Goal: Task Accomplishment & Management: Manage account settings

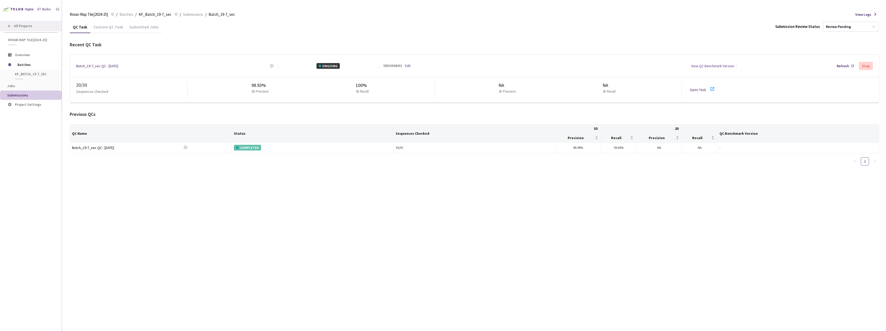
click at [27, 30] on div "All Projects" at bounding box center [31, 26] width 62 height 11
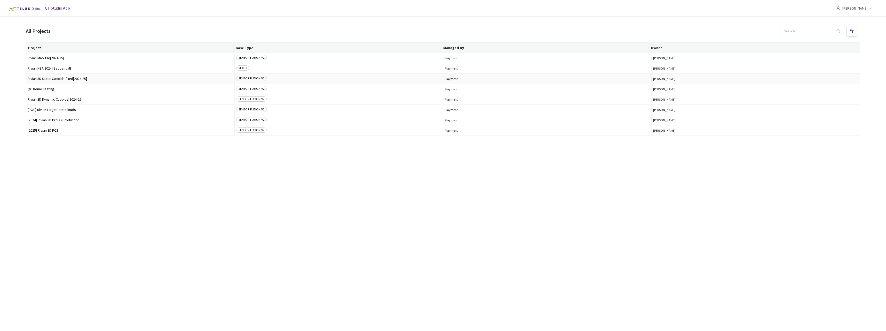
click at [69, 79] on span "Rivian 3D Static Cuboids fixed[2024-25]" at bounding box center [130, 79] width 205 height 4
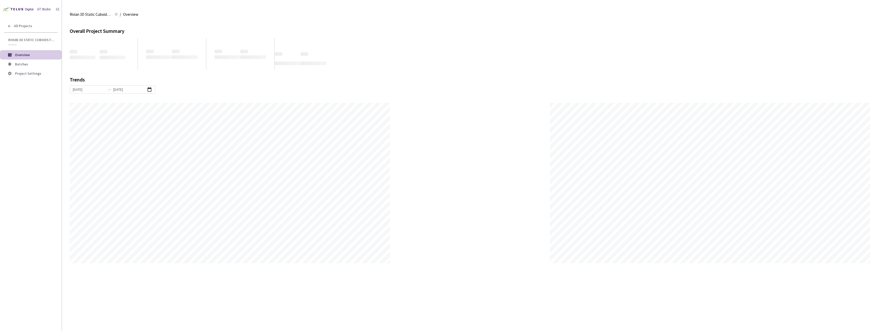
scroll to position [331, 886]
click at [35, 64] on span "Batches" at bounding box center [36, 64] width 43 height 4
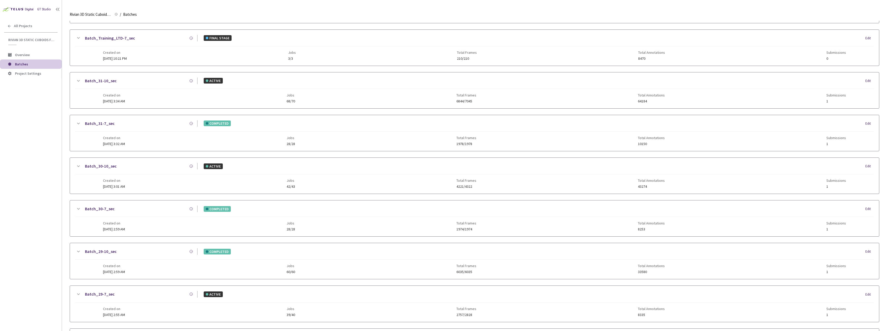
scroll to position [413, 0]
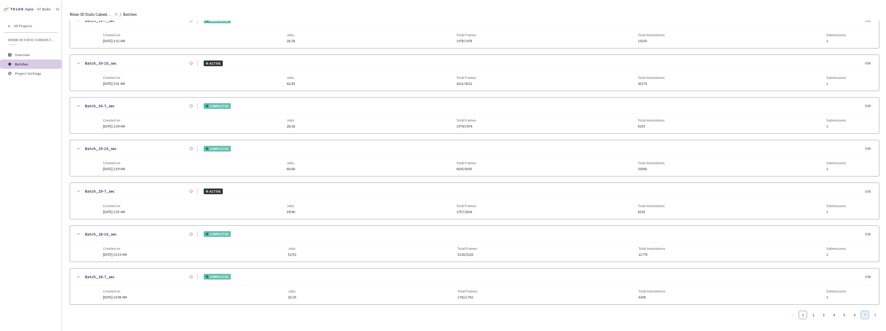
click at [866, 311] on link "7" at bounding box center [865, 315] width 8 height 8
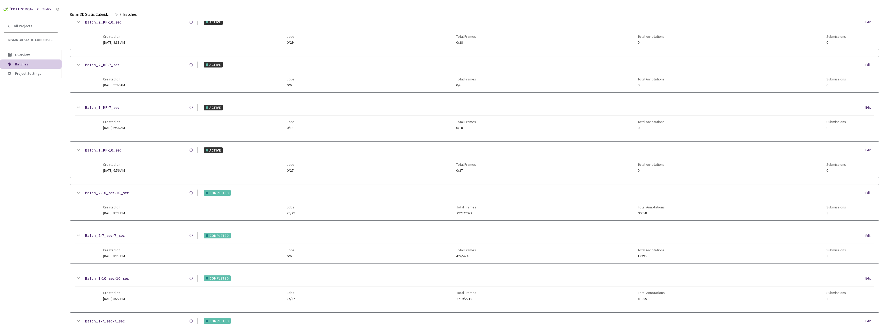
scroll to position [153, 0]
click at [853, 316] on link "6" at bounding box center [855, 315] width 8 height 8
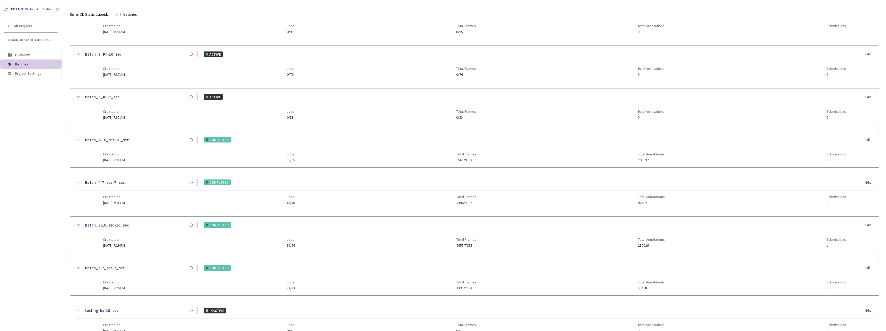
click at [125, 203] on span "08 Jan, 2025 at 7:31 PM" at bounding box center [114, 202] width 22 height 5
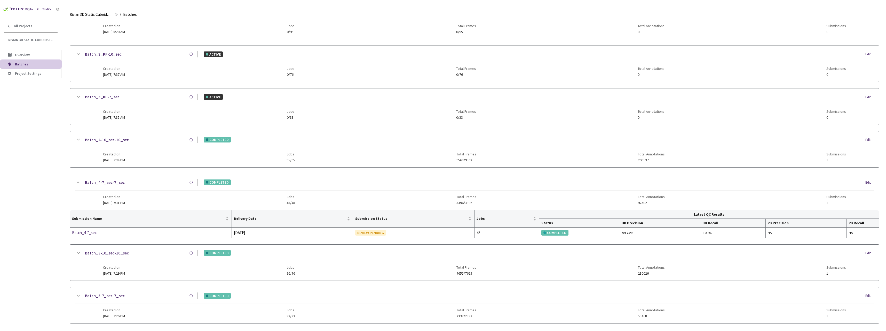
click at [118, 159] on span "08 Jan, 2025 at 7:34 PM" at bounding box center [114, 160] width 22 height 5
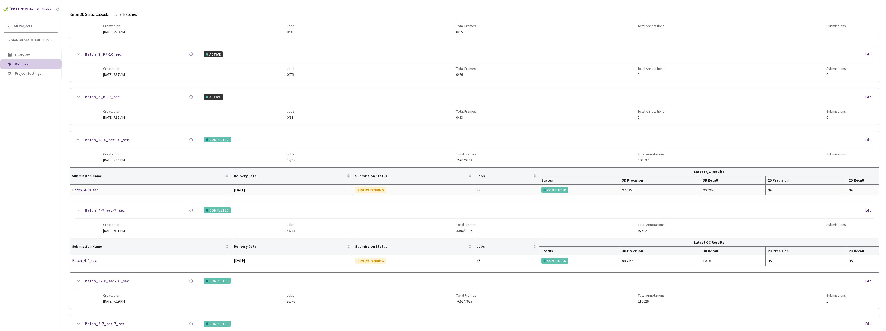
click at [93, 191] on div "Batch_4-10_sec" at bounding box center [99, 190] width 55 height 6
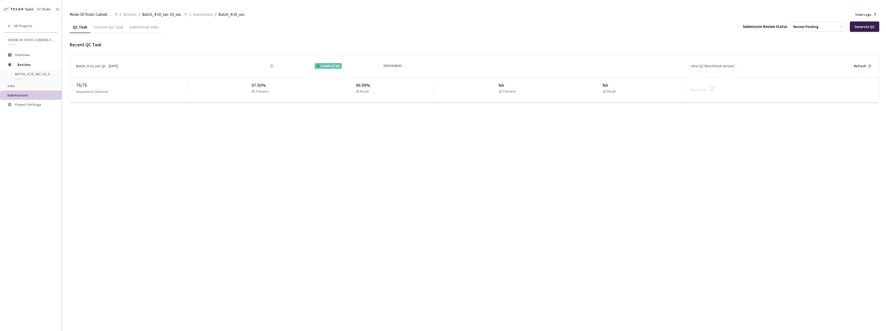
click at [873, 25] on div "Generate QC" at bounding box center [865, 27] width 20 height 4
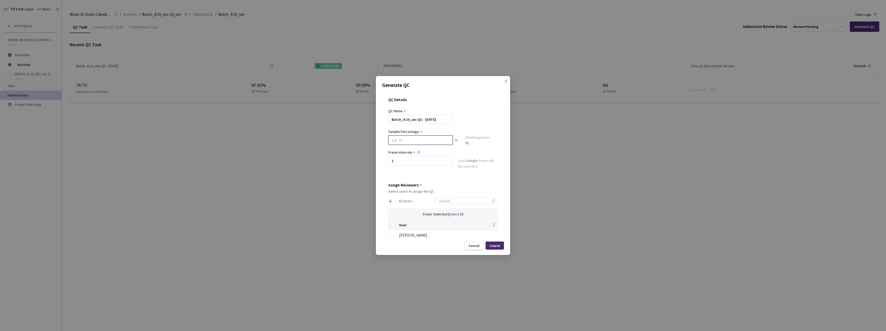
click at [407, 141] on input at bounding box center [420, 139] width 65 height 9
type input "30"
drag, startPoint x: 445, startPoint y: 206, endPoint x: 446, endPoint y: 210, distance: 4.3
click at [445, 206] on input at bounding box center [463, 203] width 55 height 6
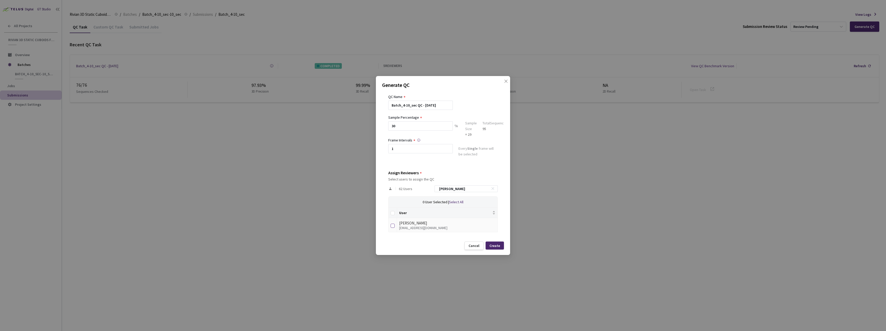
type input "anna"
click at [392, 225] on input "checkbox" at bounding box center [393, 225] width 4 height 4
checkbox input "true"
click at [457, 192] on div "62 Users anna" at bounding box center [443, 188] width 110 height 15
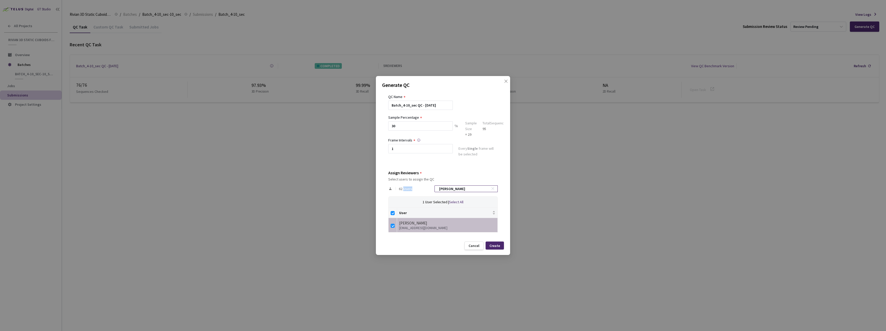
click at [457, 192] on div "anna" at bounding box center [466, 188] width 63 height 7
drag, startPoint x: 457, startPoint y: 192, endPoint x: 452, endPoint y: 188, distance: 5.9
click at [452, 188] on input "anna" at bounding box center [463, 188] width 55 height 6
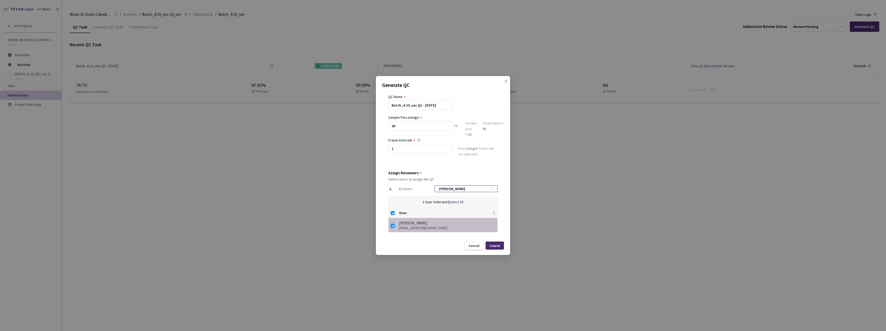
click at [452, 188] on input "anna" at bounding box center [463, 188] width 55 height 6
type input "a"
checkbox input "false"
type input "alek"
click at [394, 224] on input "checkbox" at bounding box center [393, 225] width 4 height 4
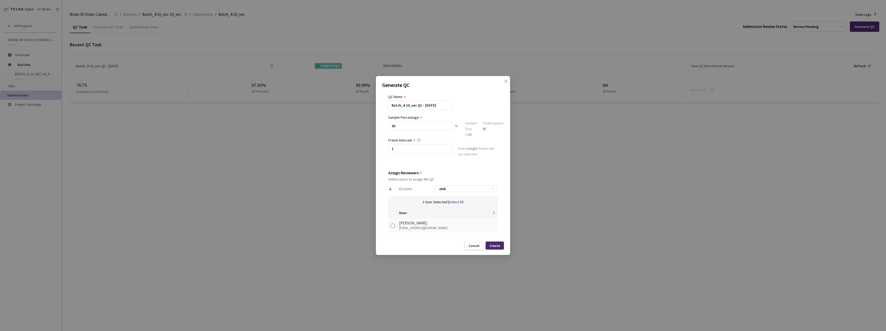
checkbox input "true"
click at [471, 189] on input "alek" at bounding box center [463, 188] width 55 height 6
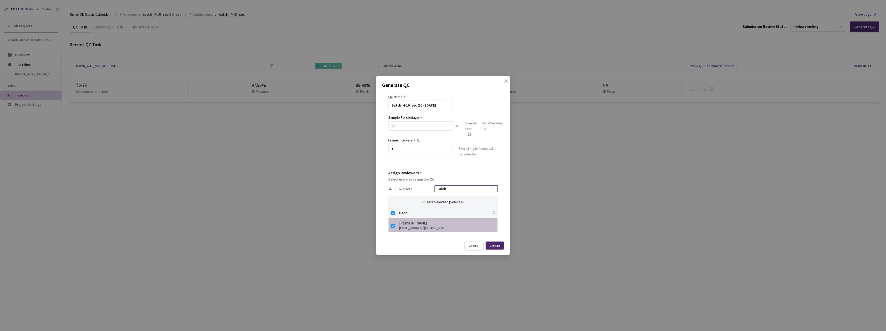
type input "n"
checkbox input "false"
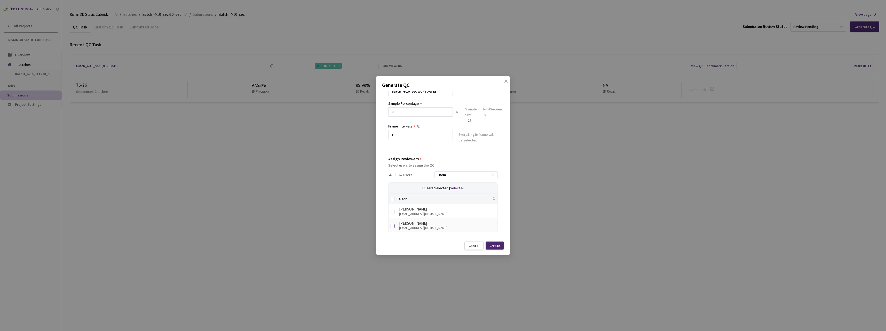
type input "nem"
click at [392, 225] on input "checkbox" at bounding box center [393, 226] width 4 height 4
checkbox input "true"
click at [498, 246] on div "Create" at bounding box center [495, 245] width 11 height 4
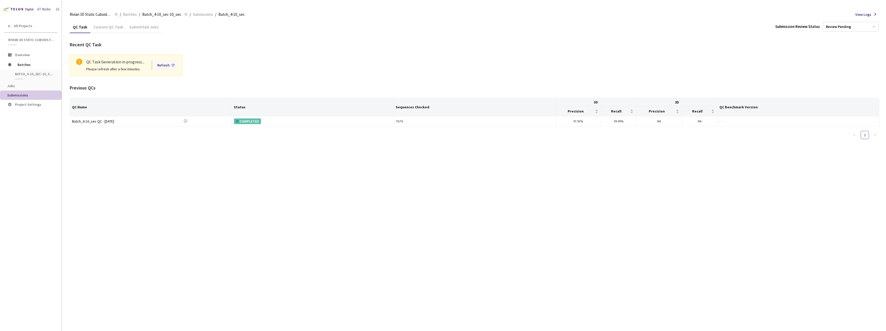
click at [170, 62] on div "Refresh" at bounding box center [165, 65] width 21 height 10
click at [169, 64] on div "Refresh" at bounding box center [163, 65] width 12 height 6
click at [172, 66] on div "Refresh" at bounding box center [165, 65] width 21 height 10
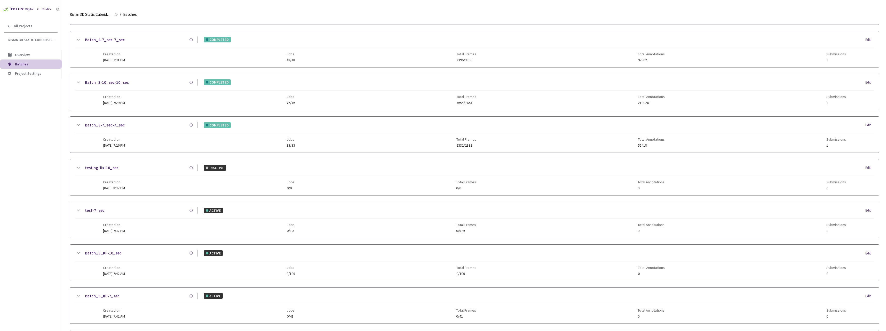
scroll to position [413, 0]
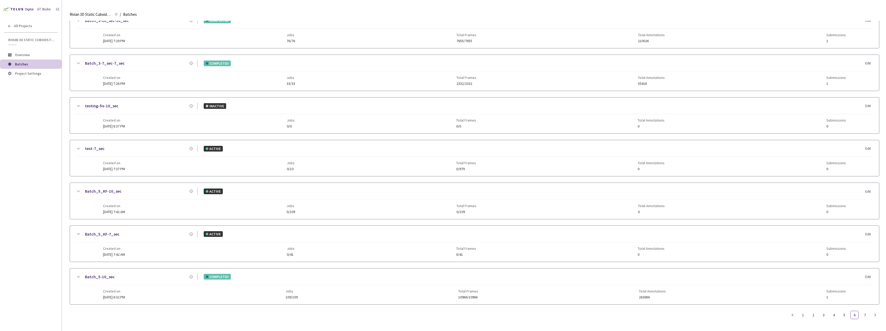
click at [116, 294] on span "03 Jan, 2025 at 6:32 PM" at bounding box center [114, 296] width 22 height 5
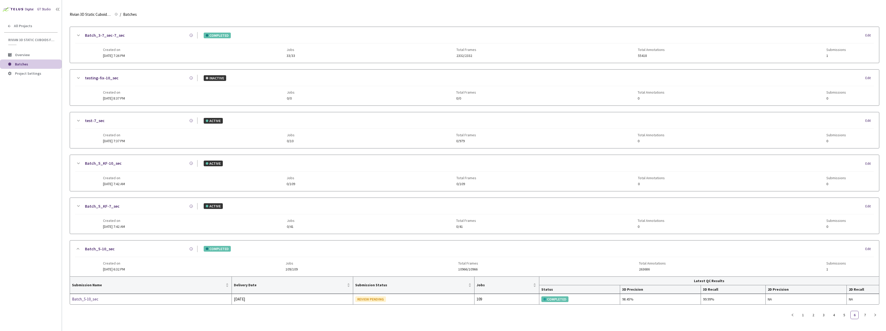
scroll to position [437, 0]
click at [95, 297] on div "Batch_5-10_sec" at bounding box center [99, 299] width 55 height 6
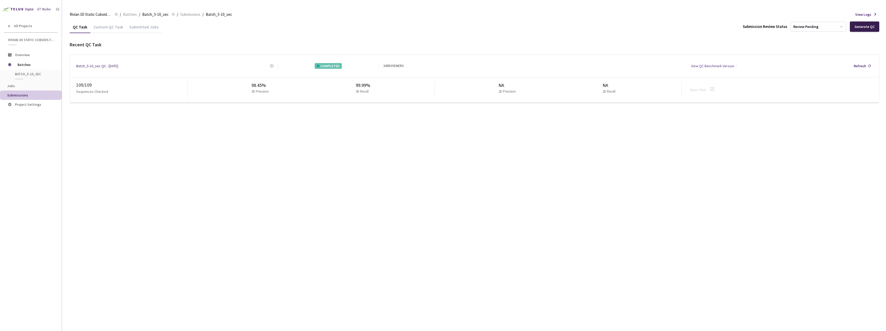
click at [864, 28] on div "Generate QC" at bounding box center [865, 27] width 20 height 4
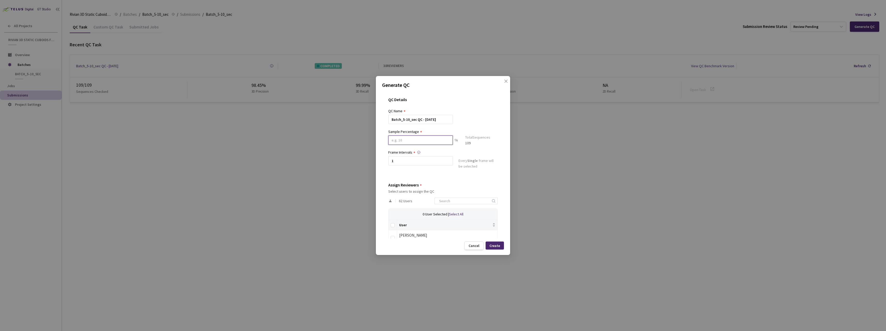
drag, startPoint x: 438, startPoint y: 142, endPoint x: 434, endPoint y: 139, distance: 4.4
click at [438, 142] on input at bounding box center [420, 139] width 65 height 9
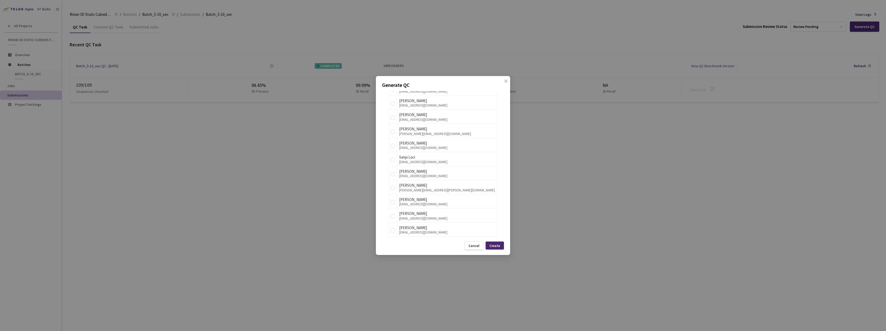
scroll to position [439, 0]
type input "30"
click at [394, 140] on input "checkbox" at bounding box center [393, 139] width 4 height 4
checkbox input "true"
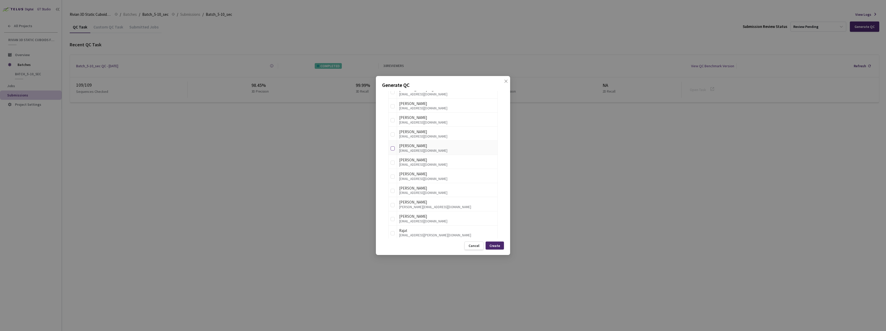
click at [394, 148] on input "checkbox" at bounding box center [393, 148] width 4 height 4
checkbox input "true"
click at [393, 160] on label at bounding box center [393, 161] width 4 height 7
click at [393, 160] on input "checkbox" at bounding box center [393, 162] width 4 height 4
checkbox input "true"
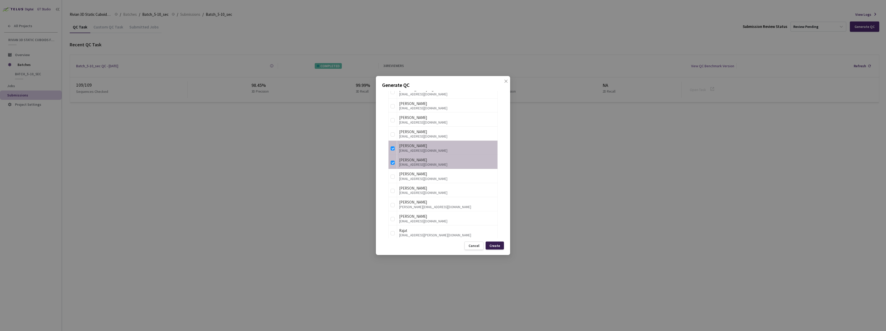
click at [500, 248] on div "Create" at bounding box center [495, 245] width 18 height 8
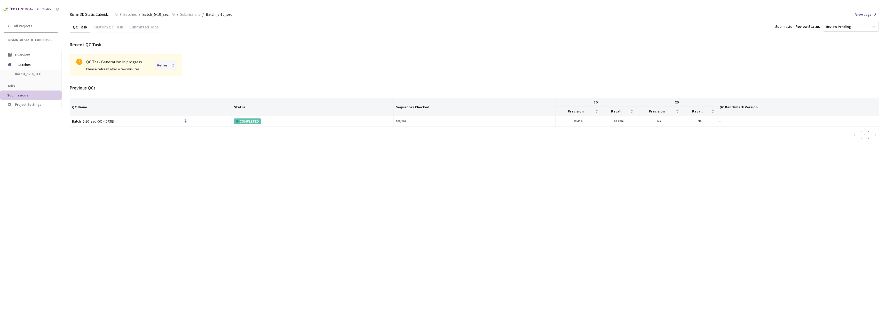
click at [163, 63] on div "Refresh" at bounding box center [163, 65] width 12 height 6
click at [171, 62] on div "Refresh" at bounding box center [165, 65] width 21 height 10
click at [170, 68] on div "Refresh" at bounding box center [165, 65] width 21 height 10
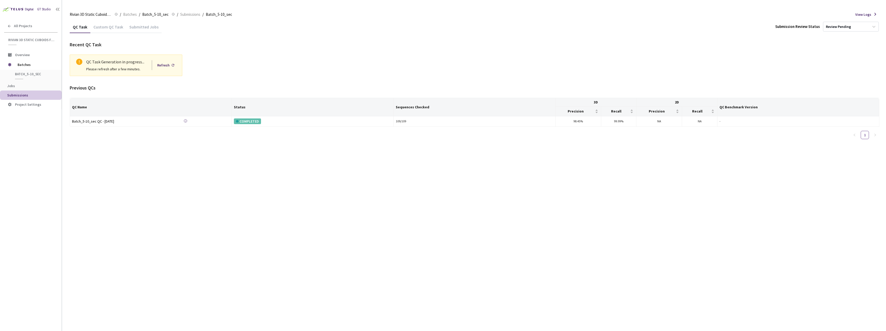
click at [170, 67] on div "Refresh" at bounding box center [165, 65] width 21 height 10
click at [171, 67] on div "Refresh" at bounding box center [165, 65] width 21 height 10
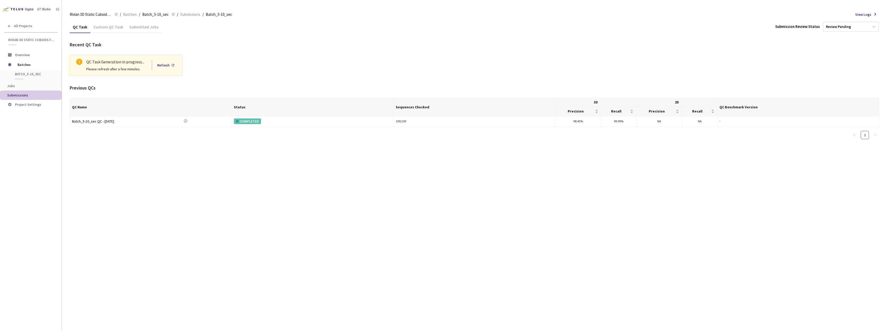
click at [171, 67] on div "Refresh" at bounding box center [165, 65] width 21 height 10
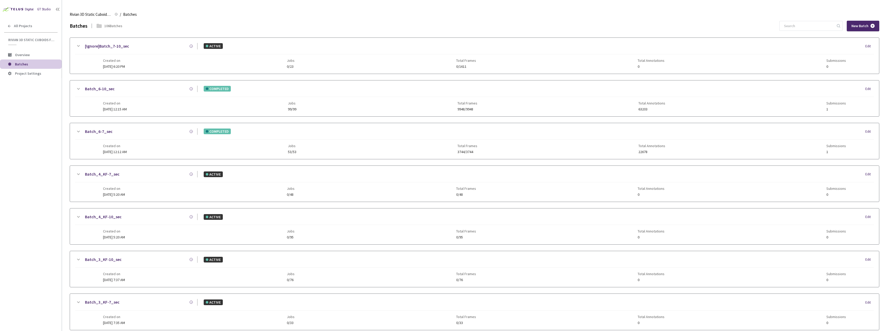
scroll to position [413, 0]
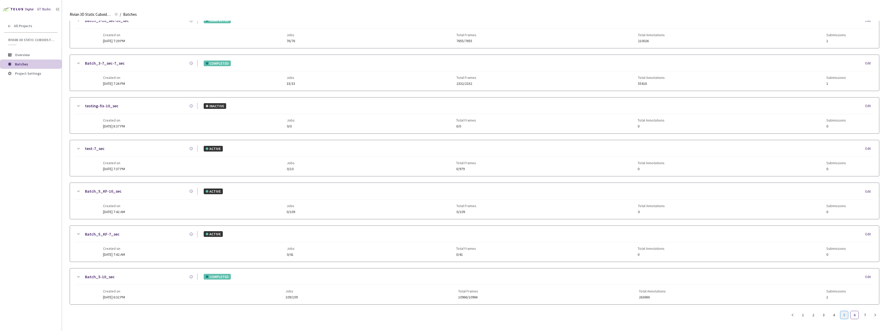
click at [846, 313] on link "5" at bounding box center [845, 315] width 8 height 8
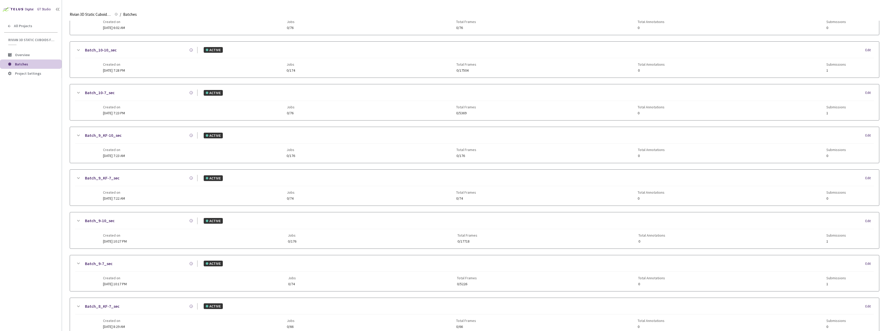
scroll to position [0, 0]
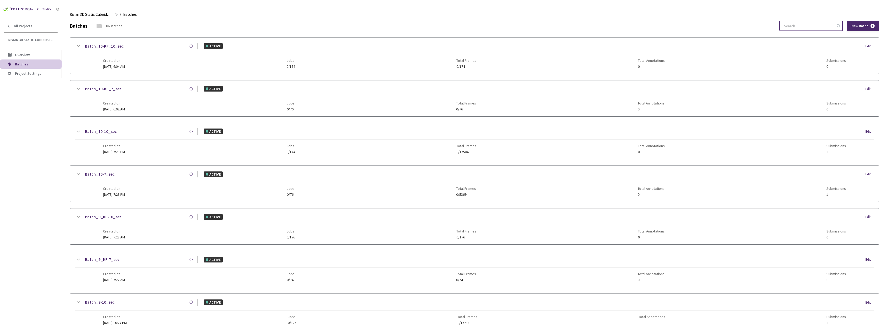
click at [819, 28] on input at bounding box center [808, 25] width 55 height 9
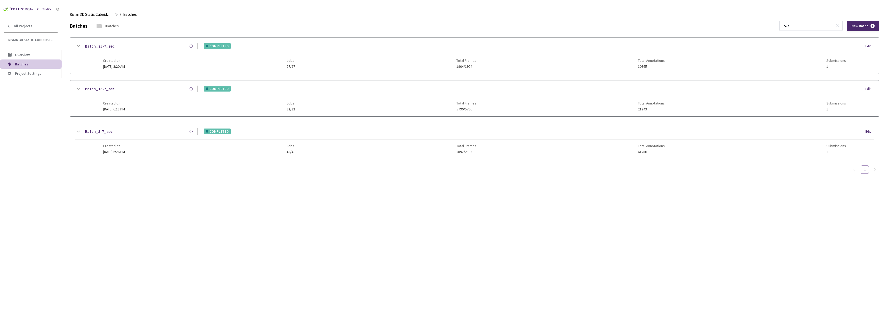
type input "5-7"
click at [96, 147] on div "Batch_5-7_sec COMPLETED Edit Created on 03 Jan, 2025 at 6:26 PM Jobs 41/41 Tota…" at bounding box center [474, 141] width 809 height 36
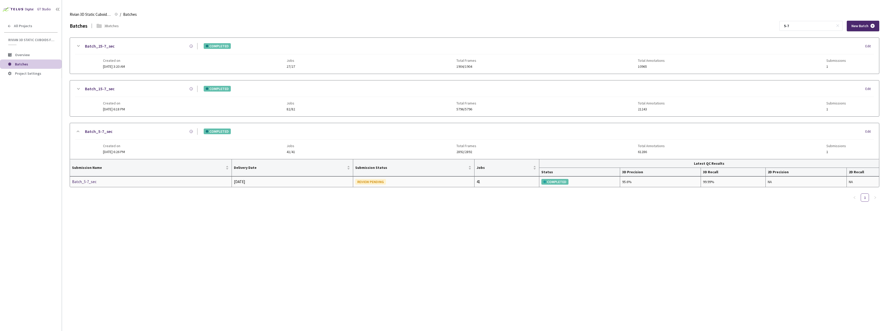
click at [97, 182] on div "Batch_5-7_sec" at bounding box center [99, 181] width 55 height 6
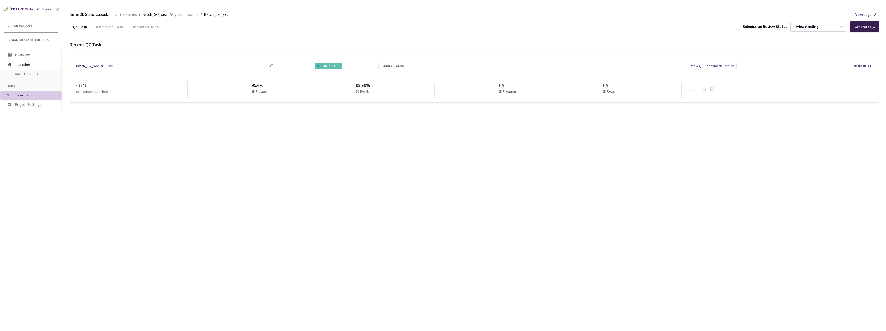
click at [859, 28] on div "Generate QC" at bounding box center [865, 27] width 20 height 4
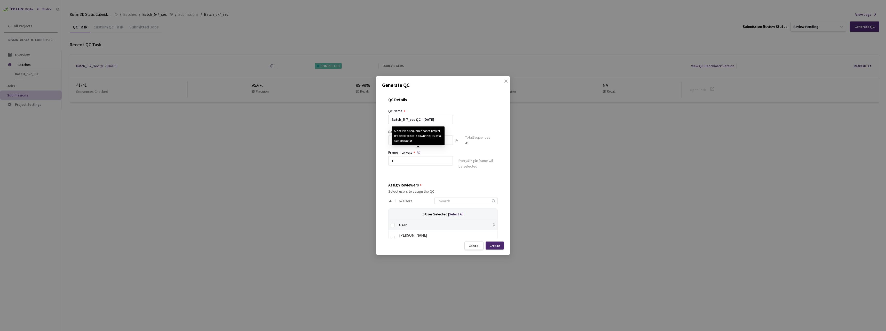
click at [418, 145] on div "Since it is a sequence based project, it's better to scale down the FPS by a ce…" at bounding box center [418, 135] width 53 height 19
drag, startPoint x: 440, startPoint y: 141, endPoint x: 447, endPoint y: 138, distance: 7.4
click at [440, 139] on div "Since it is a sequence based project, it's better to scale down the FPS by a ce…" at bounding box center [418, 135] width 48 height 15
click at [430, 138] on input at bounding box center [420, 139] width 65 height 9
type input "30"
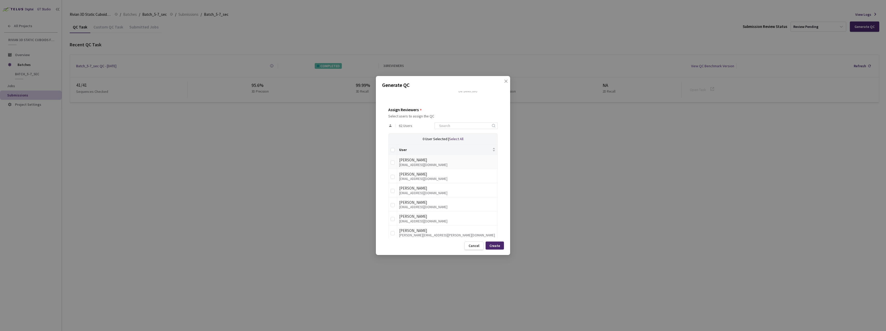
scroll to position [77, 0]
click at [456, 126] on input at bounding box center [463, 125] width 55 height 6
type input "[PERSON_NAME]"
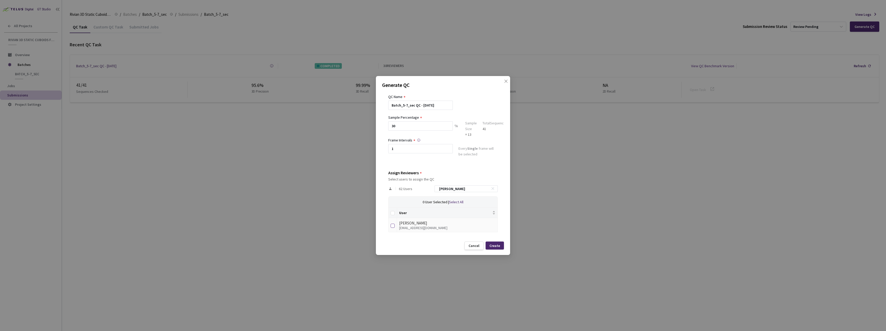
click at [394, 225] on input "checkbox" at bounding box center [393, 225] width 4 height 4
checkbox input "true"
click at [462, 188] on input "[PERSON_NAME]" at bounding box center [463, 188] width 55 height 6
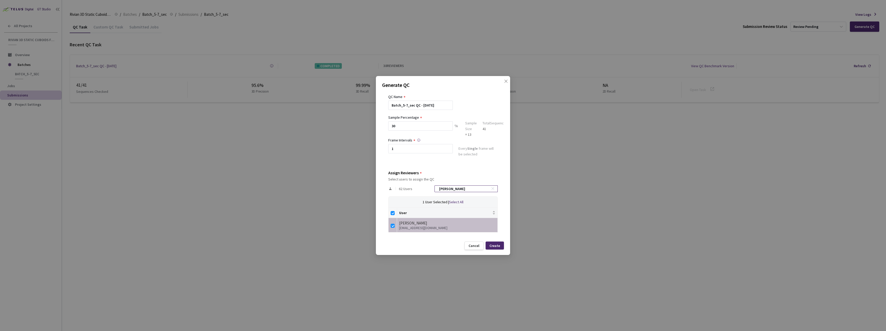
click at [463, 188] on input "[PERSON_NAME]" at bounding box center [463, 188] width 55 height 6
checkbox input "false"
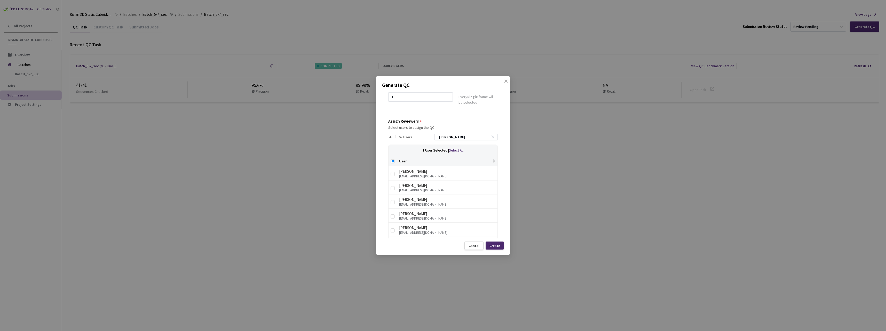
scroll to position [28, 0]
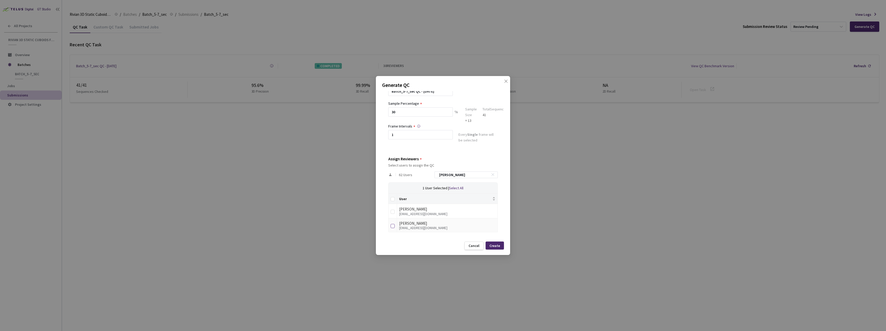
type input "ann"
click at [394, 224] on input "checkbox" at bounding box center [393, 226] width 4 height 4
checkbox input "true"
click at [454, 175] on input "ann" at bounding box center [463, 174] width 55 height 6
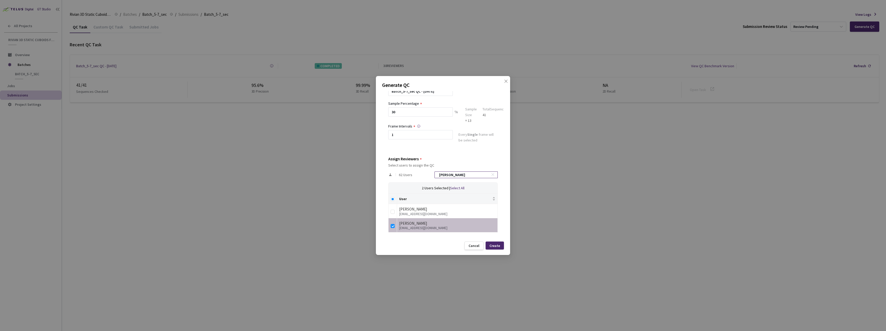
click at [454, 175] on input "ann" at bounding box center [463, 174] width 55 height 6
type input "nem"
click at [393, 226] on input "checkbox" at bounding box center [393, 226] width 4 height 4
checkbox input "true"
click at [499, 244] on div "Create" at bounding box center [495, 245] width 11 height 4
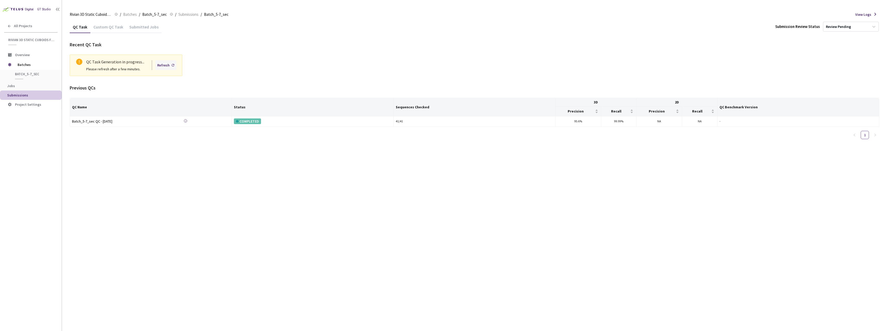
click at [169, 62] on div "Refresh" at bounding box center [163, 65] width 12 height 6
click at [168, 60] on div "Refresh" at bounding box center [165, 65] width 21 height 10
click at [169, 65] on div "Refresh" at bounding box center [163, 65] width 12 height 6
click at [169, 64] on div "Refresh" at bounding box center [163, 65] width 12 height 6
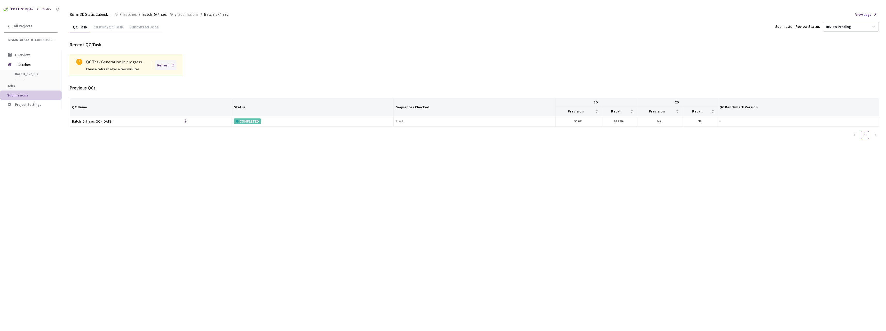
click at [169, 64] on div "Refresh" at bounding box center [163, 65] width 12 height 6
click at [169, 62] on div "Refresh" at bounding box center [163, 65] width 12 height 6
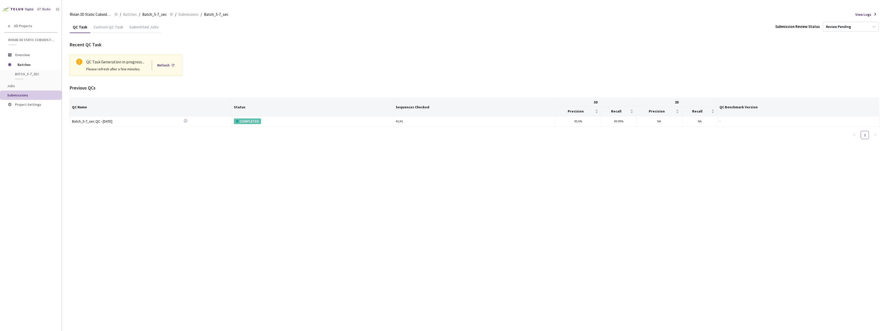
click at [169, 62] on div "Refresh" at bounding box center [163, 65] width 12 height 6
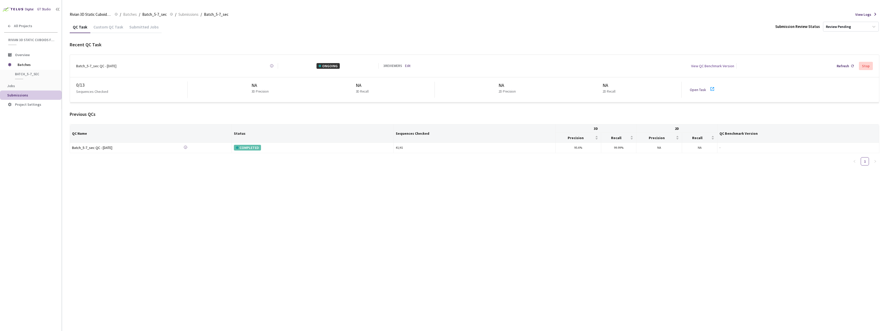
click at [113, 235] on div "QC Task Custom QC Task Submitted Jobs Submission Review Status Review Pending R…" at bounding box center [475, 176] width 810 height 310
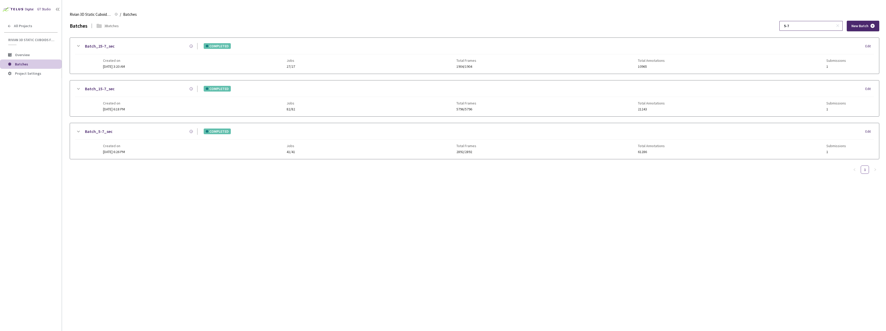
click at [791, 28] on input "5-7" at bounding box center [808, 25] width 55 height 9
type input "6-7"
click at [114, 151] on span "14 Jan, 2025 at 12:12 AM" at bounding box center [115, 151] width 24 height 5
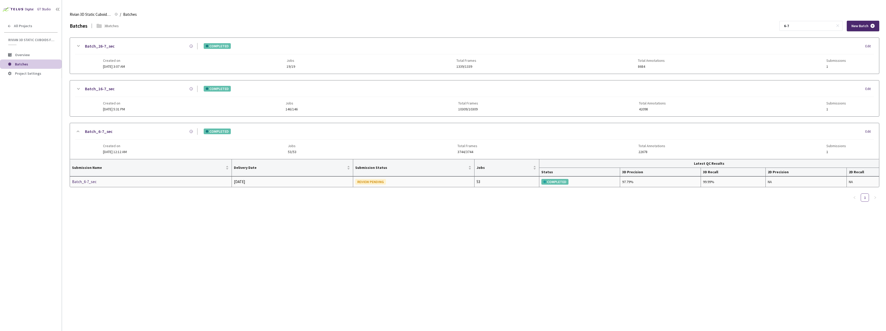
click at [89, 183] on div "Batch_6-7_sec" at bounding box center [99, 181] width 55 height 6
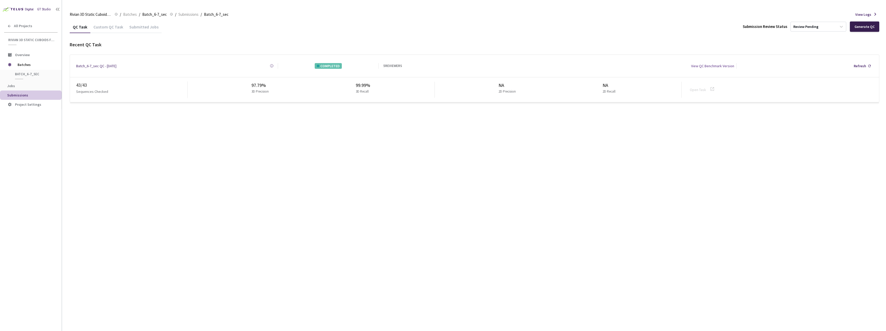
click at [863, 28] on div "Generate QC" at bounding box center [865, 27] width 20 height 4
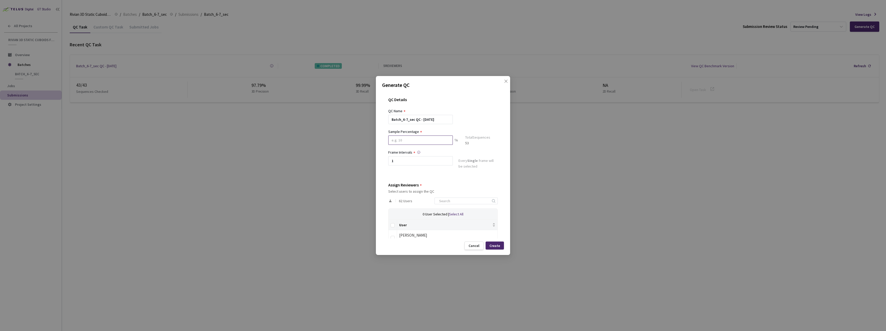
click at [409, 145] on div at bounding box center [420, 147] width 65 height 5
click at [409, 141] on input at bounding box center [420, 139] width 65 height 9
type input "30"
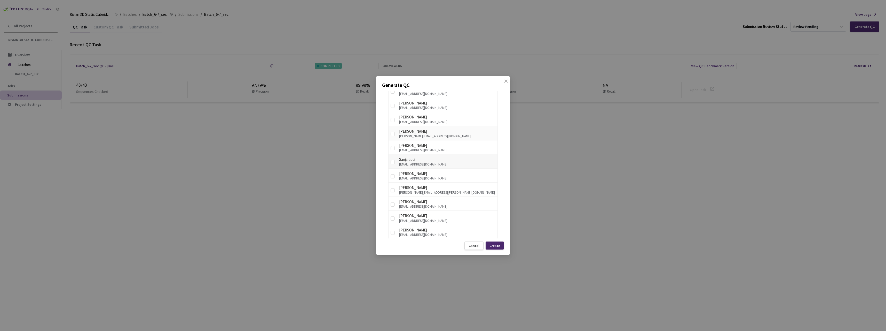
scroll to position [439, 0]
click at [392, 138] on input "checkbox" at bounding box center [393, 139] width 4 height 4
checkbox input "true"
click at [392, 162] on input "checkbox" at bounding box center [393, 162] width 4 height 4
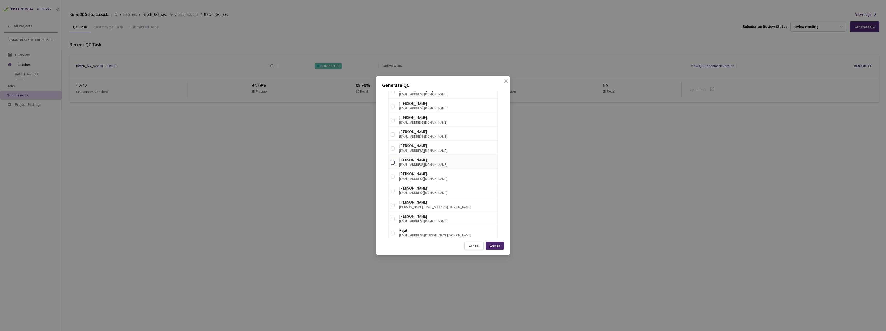
checkbox input "true"
click at [392, 147] on input "checkbox" at bounding box center [393, 148] width 4 height 4
checkbox input "true"
click at [496, 243] on div "Create" at bounding box center [495, 245] width 11 height 4
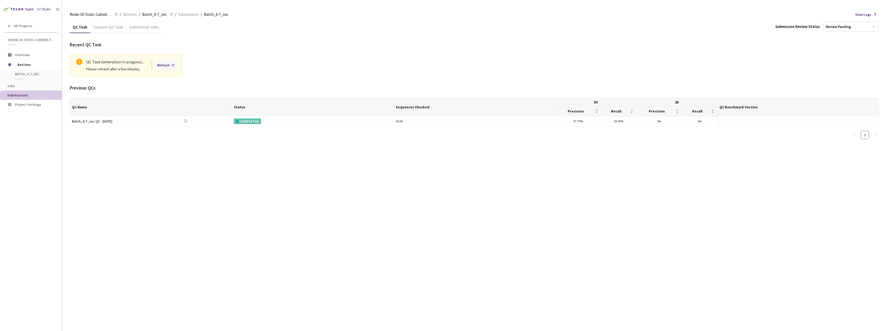
click at [170, 62] on div "Refresh" at bounding box center [163, 65] width 12 height 6
click at [170, 63] on div "Refresh" at bounding box center [165, 65] width 21 height 10
click at [170, 64] on div "Refresh" at bounding box center [165, 65] width 21 height 10
click at [171, 64] on div "Refresh" at bounding box center [165, 65] width 21 height 10
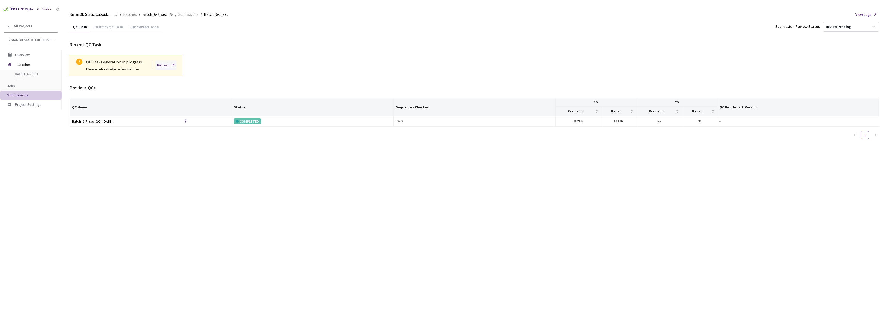
click at [171, 64] on div "Refresh" at bounding box center [165, 65] width 21 height 10
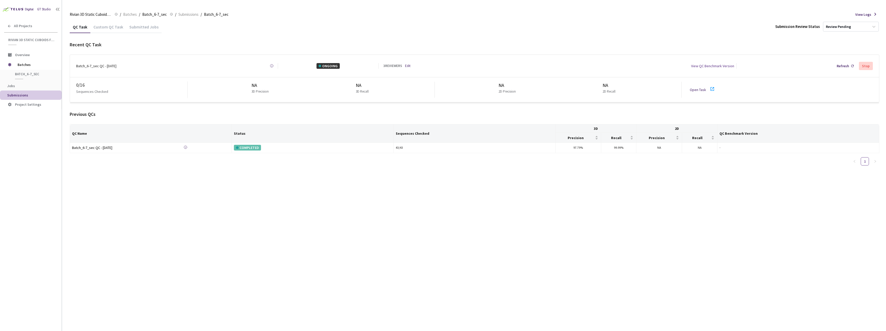
click at [171, 64] on div "Batch_6-7_sec QC - 21 Aug, 2025 Created at Today at 10:48 AM GMT+2 Created by A…" at bounding box center [177, 66] width 202 height 6
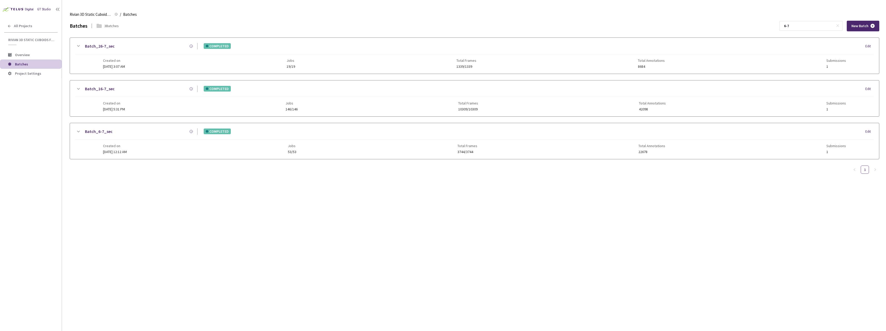
click at [809, 19] on div "Rivian 3D Static Cuboids fixed[2024-25] Rivian 3D Static Cuboids fixed[2024-25]…" at bounding box center [475, 14] width 810 height 12
click at [809, 28] on input "6-7" at bounding box center [808, 25] width 55 height 9
type input "6-10"
click at [89, 194] on div "Batch_6-10_sec COMPLETED Edit Created on 14 Jan, 2025 at 12:15 AM Jobs 99/99 To…" at bounding box center [474, 184] width 809 height 36
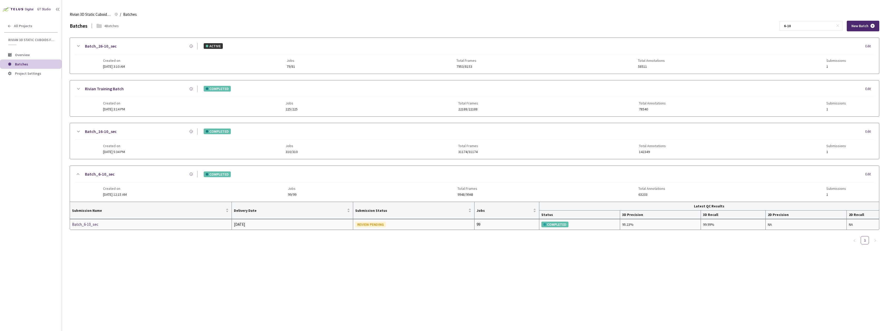
click at [96, 226] on div "Batch_6-10_sec" at bounding box center [99, 224] width 55 height 6
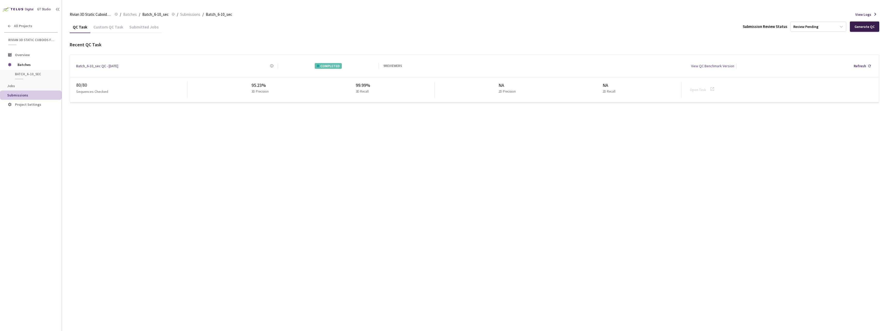
click at [857, 26] on div "Generate QC" at bounding box center [865, 27] width 20 height 4
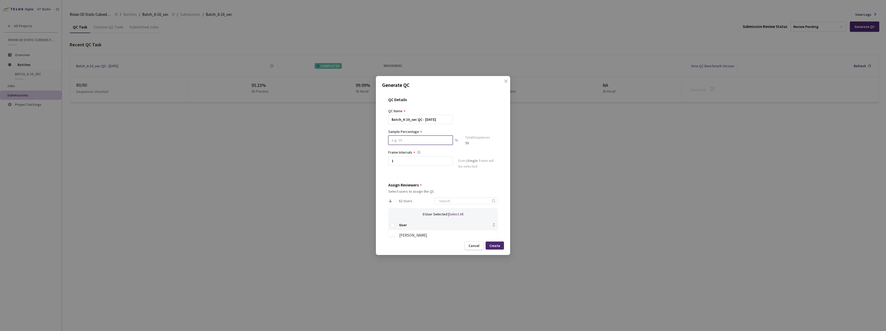
click at [400, 139] on input at bounding box center [420, 139] width 65 height 9
type input "30"
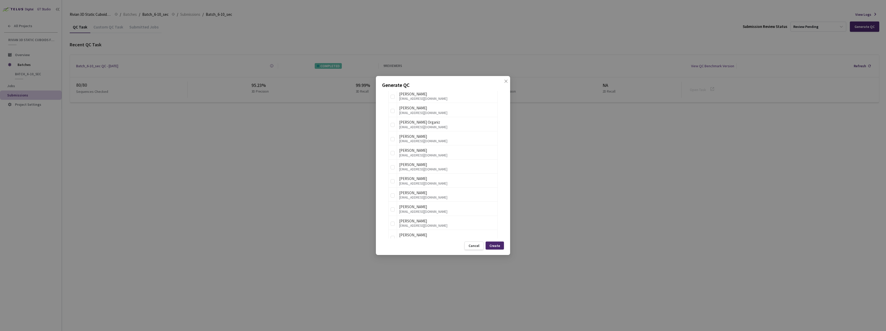
scroll to position [672, 0]
click at [392, 175] on input "checkbox" at bounding box center [393, 174] width 4 height 4
checkbox input "true"
click at [393, 186] on input "checkbox" at bounding box center [393, 188] width 4 height 4
checkbox input "true"
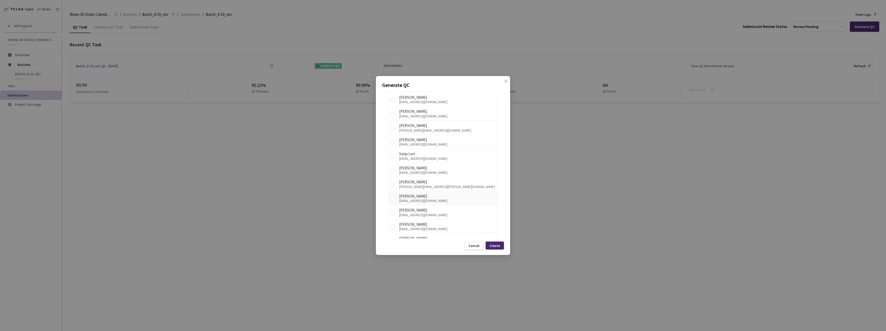
scroll to position [413, 0]
click at [393, 164] on input "checkbox" at bounding box center [393, 165] width 4 height 4
checkbox input "true"
click at [496, 246] on div "Create" at bounding box center [495, 245] width 11 height 4
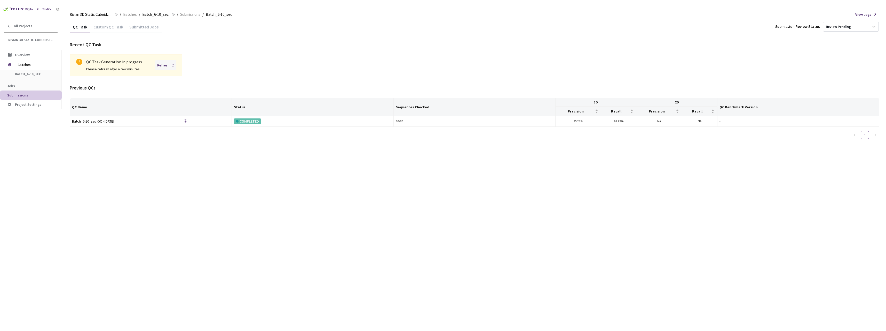
click at [166, 66] on div "Refresh" at bounding box center [163, 65] width 12 height 6
click at [170, 64] on div "Refresh" at bounding box center [163, 65] width 12 height 6
click at [163, 66] on div "Refresh" at bounding box center [163, 65] width 12 height 6
click at [168, 59] on div "QC Task Generation in progress..." at bounding box center [132, 62] width 92 height 6
click at [171, 66] on div "Refresh" at bounding box center [165, 65] width 21 height 10
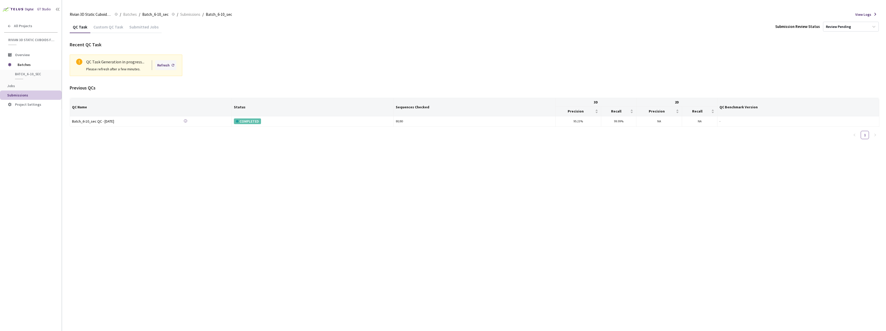
click at [171, 64] on div "Refresh" at bounding box center [165, 65] width 21 height 10
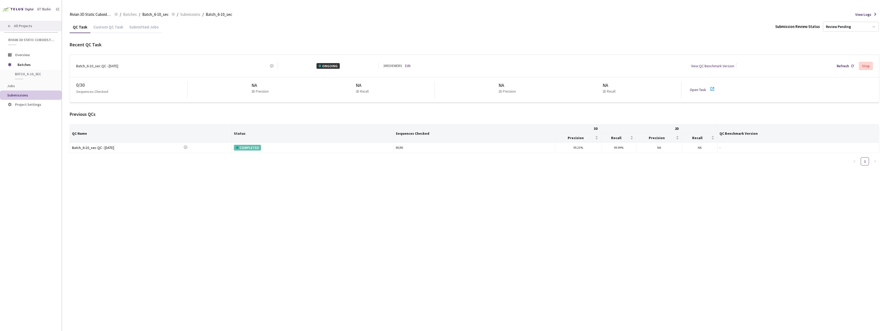
click at [24, 26] on span "All Projects" at bounding box center [23, 26] width 18 height 4
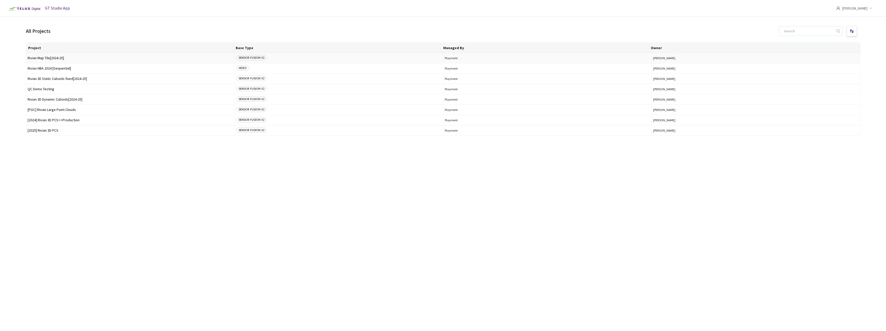
click at [57, 58] on span "Rivian Map Tile[2024-25]" at bounding box center [130, 58] width 205 height 4
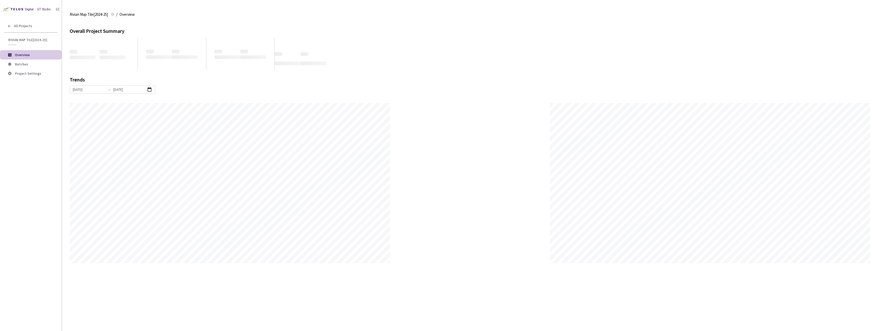
scroll to position [331, 886]
click at [41, 63] on span "Batches" at bounding box center [36, 64] width 43 height 4
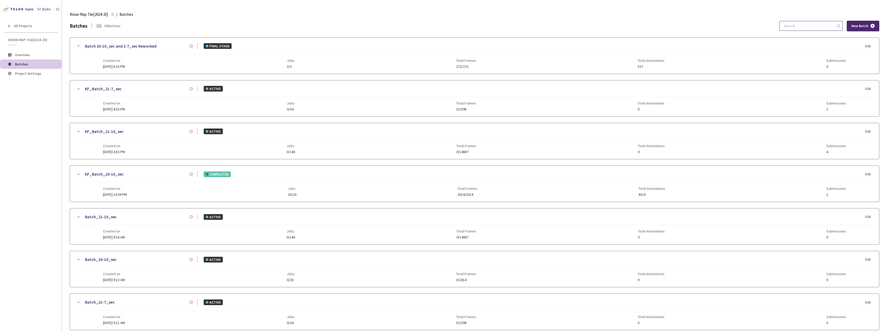
click at [802, 26] on input at bounding box center [808, 25] width 55 height 9
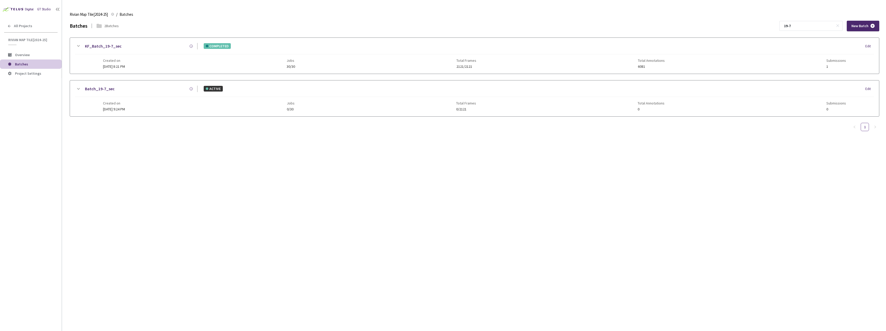
type input "19-7"
click at [124, 107] on span "18 Jun, 2025 at 9:24 PM" at bounding box center [114, 109] width 22 height 5
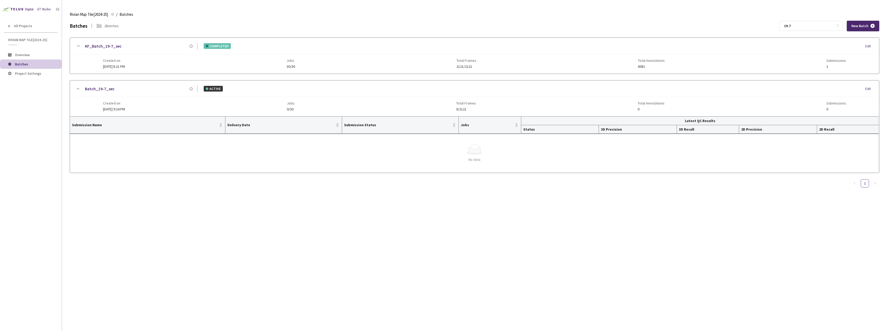
click at [119, 65] on span "22 Jun, 2025 at 8:21 PM" at bounding box center [114, 66] width 22 height 5
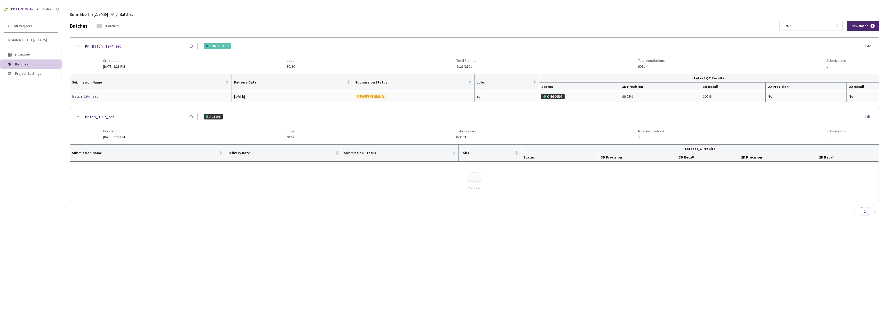
click at [91, 96] on div "Batch_19-7_sec" at bounding box center [99, 96] width 55 height 6
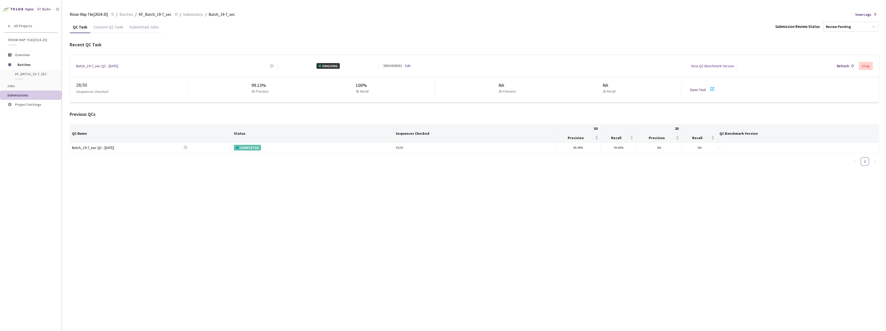
click at [407, 64] on link "Edit" at bounding box center [407, 65] width 5 height 5
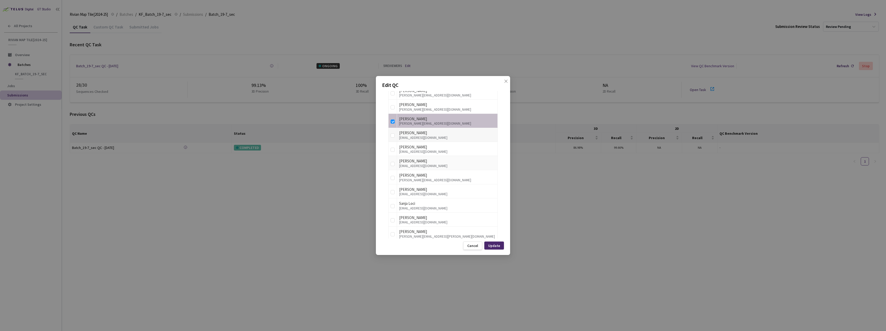
scroll to position [387, 0]
click at [392, 120] on input "checkbox" at bounding box center [393, 120] width 4 height 4
checkbox input "false"
click at [497, 244] on div "Update" at bounding box center [494, 245] width 12 height 4
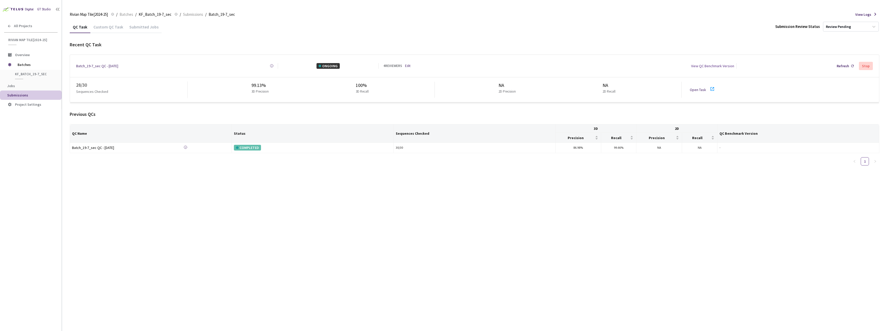
click at [712, 86] on icon at bounding box center [712, 89] width 6 height 6
click at [713, 87] on icon at bounding box center [712, 89] width 6 height 6
